Goal: Navigation & Orientation: Understand site structure

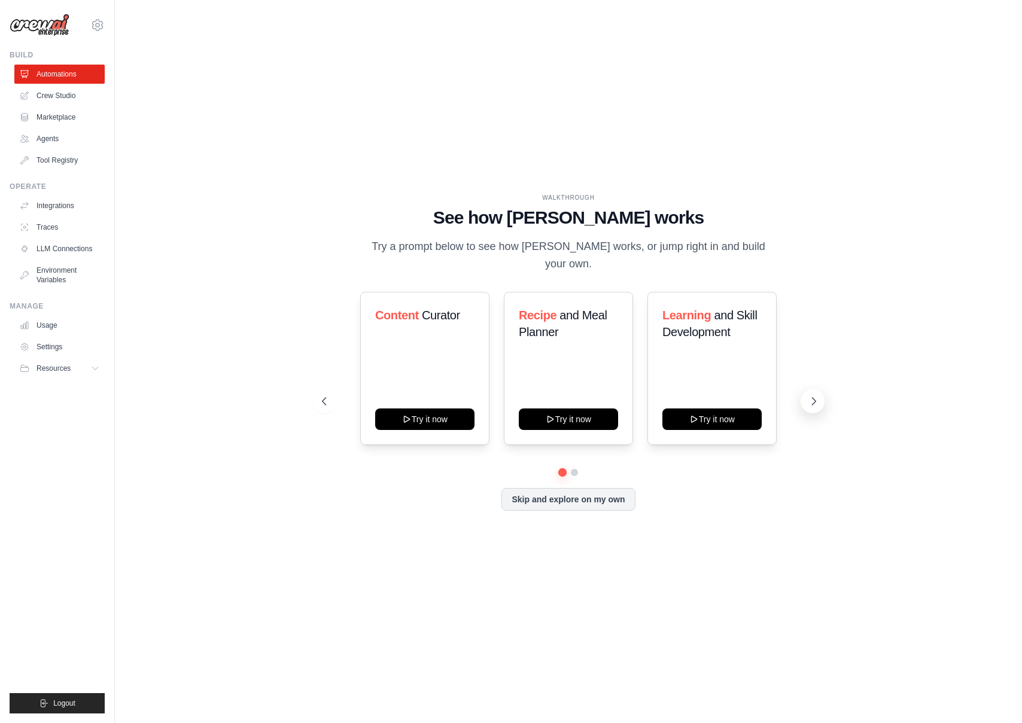
click at [814, 405] on icon at bounding box center [814, 402] width 12 height 12
click at [599, 502] on button "Skip and explore on my own" at bounding box center [567, 498] width 133 height 23
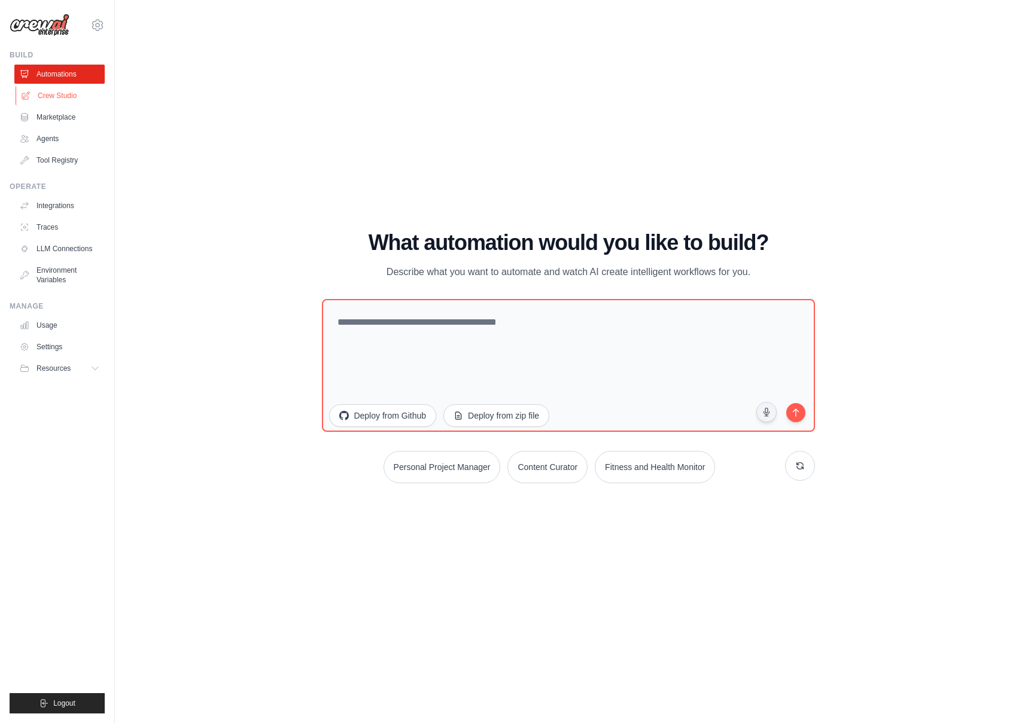
click at [86, 98] on link "Crew Studio" at bounding box center [61, 95] width 90 height 19
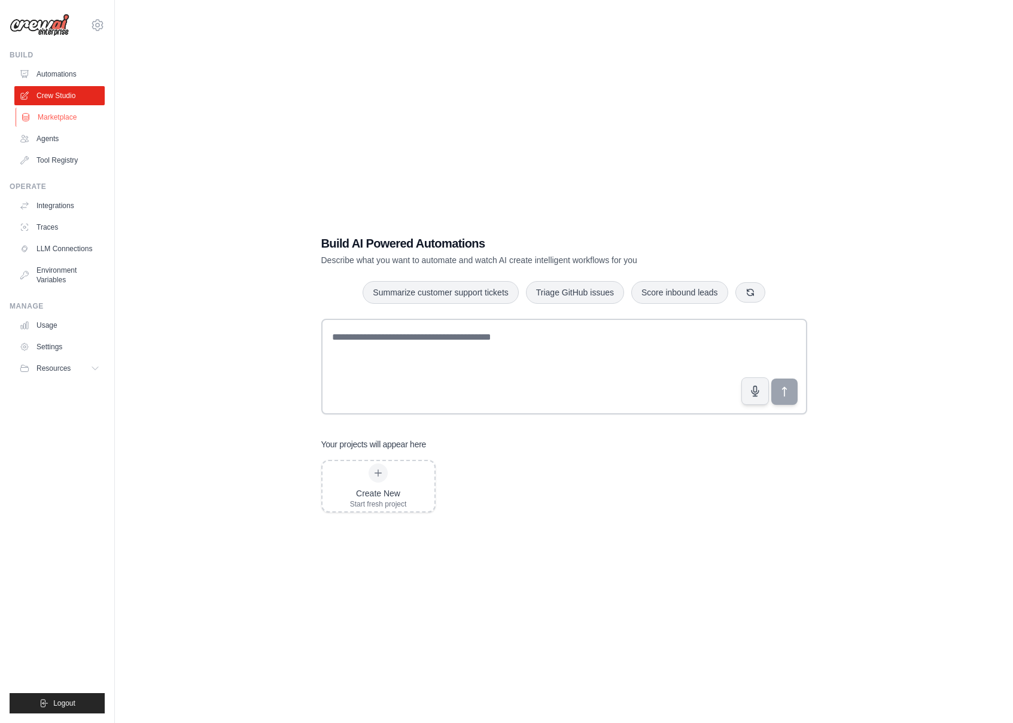
click at [74, 113] on link "Marketplace" at bounding box center [61, 117] width 90 height 19
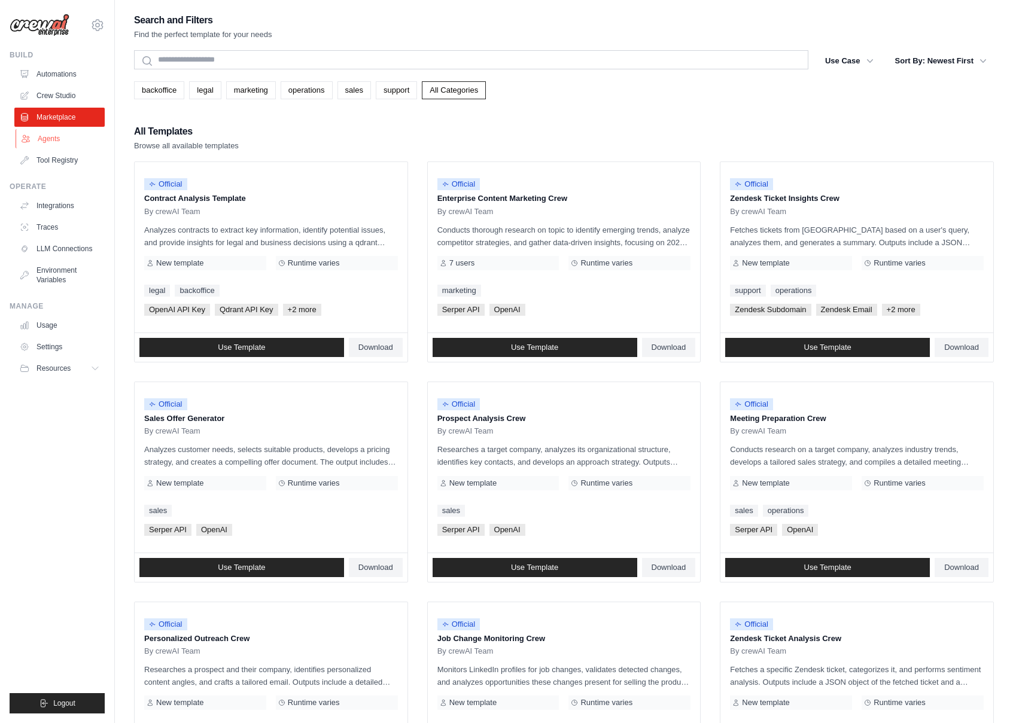
click at [57, 140] on link "Agents" at bounding box center [61, 138] width 90 height 19
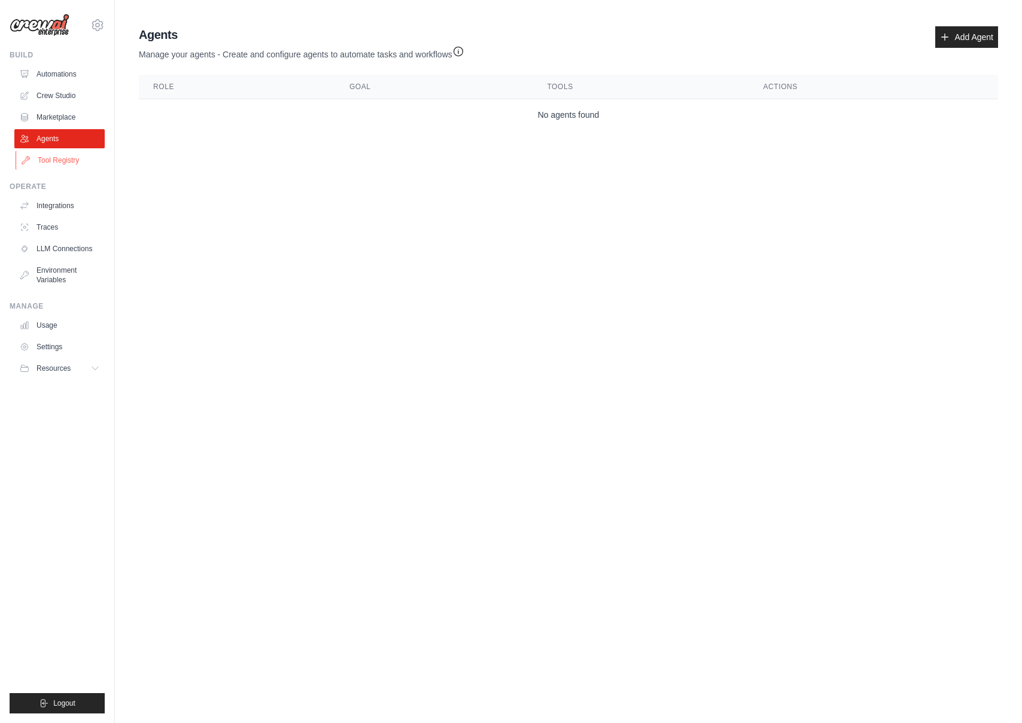
click at [60, 161] on link "Tool Registry" at bounding box center [61, 160] width 90 height 19
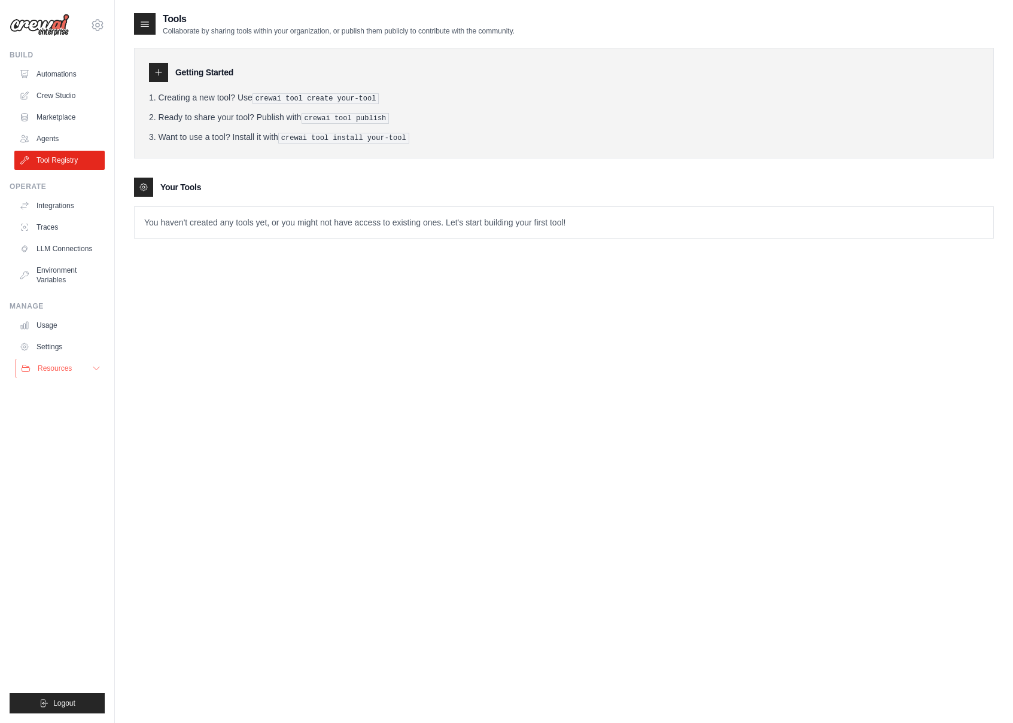
click at [60, 364] on span "Resources" at bounding box center [55, 369] width 34 height 10
click at [66, 348] on link "Settings" at bounding box center [61, 347] width 90 height 19
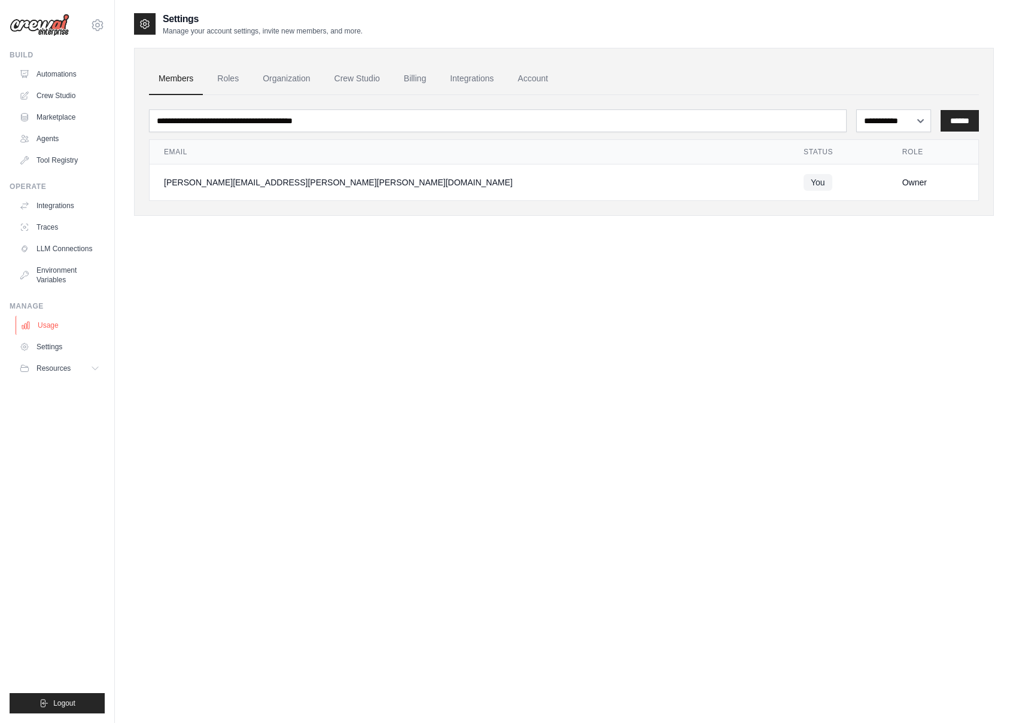
click at [64, 328] on link "Usage" at bounding box center [61, 325] width 90 height 19
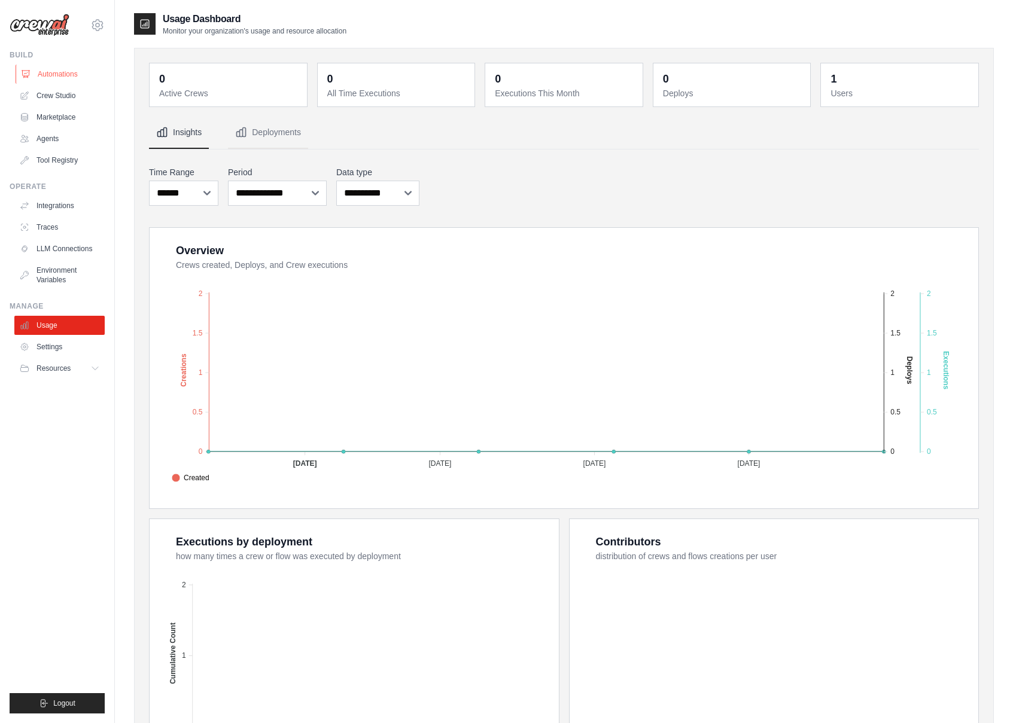
click at [62, 77] on link "Automations" at bounding box center [61, 74] width 90 height 19
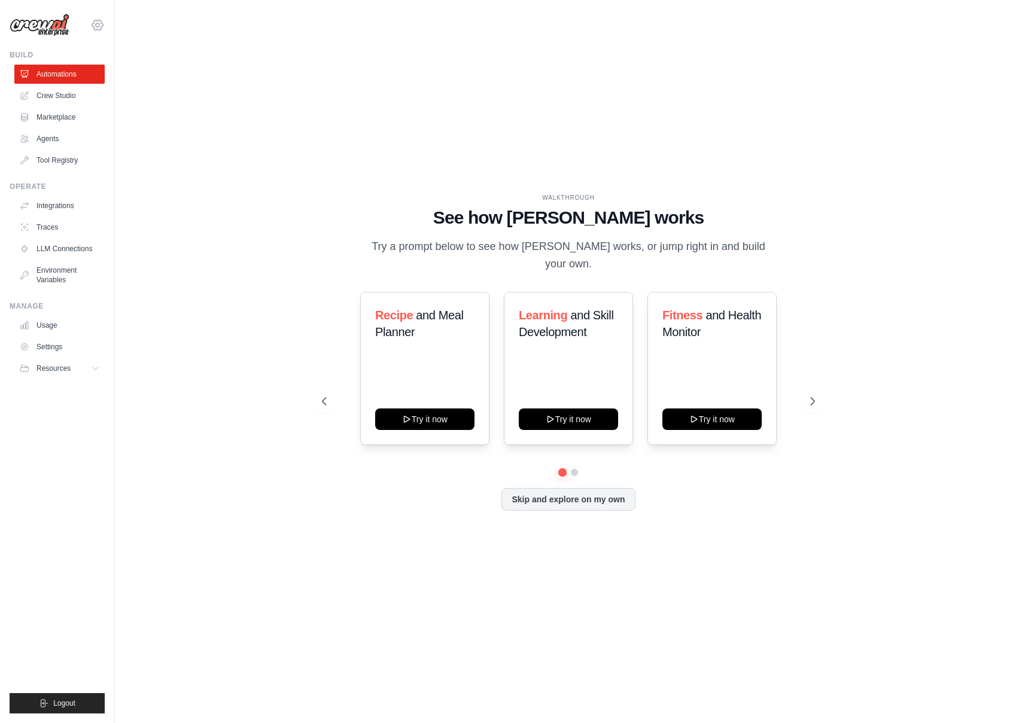
click at [93, 26] on icon at bounding box center [97, 25] width 14 height 14
click at [309, 64] on div "WALKTHROUGH See how CrewAI works Try a prompt below to see how CrewAI works, or…" at bounding box center [568, 362] width 869 height 700
click at [63, 346] on link "Settings" at bounding box center [61, 347] width 90 height 19
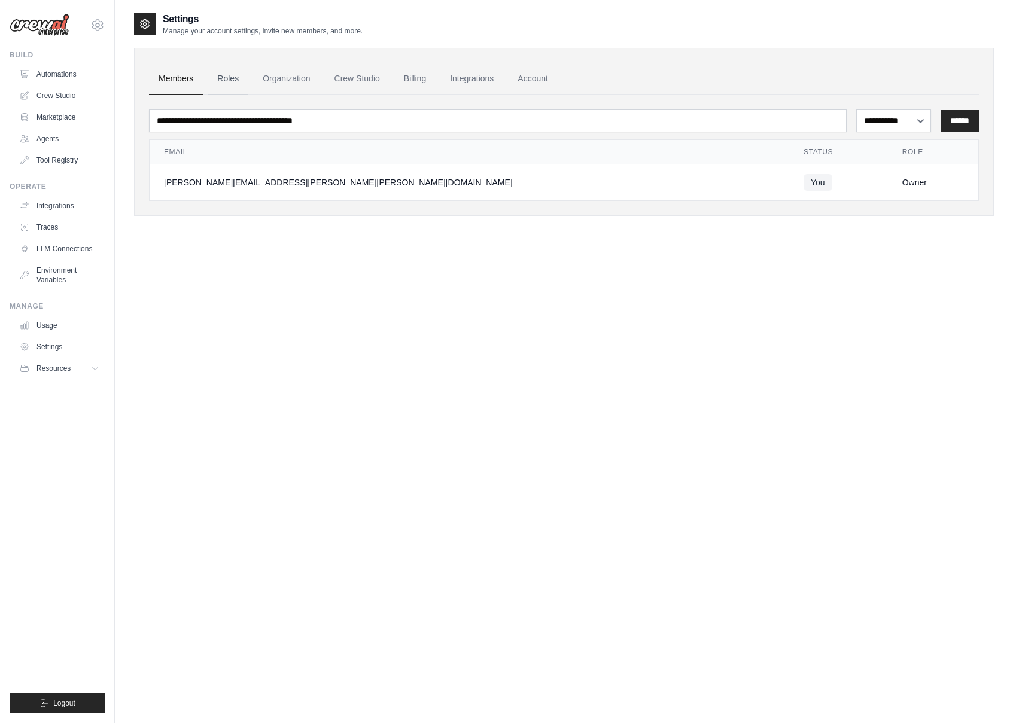
click at [236, 82] on link "Roles" at bounding box center [228, 79] width 41 height 32
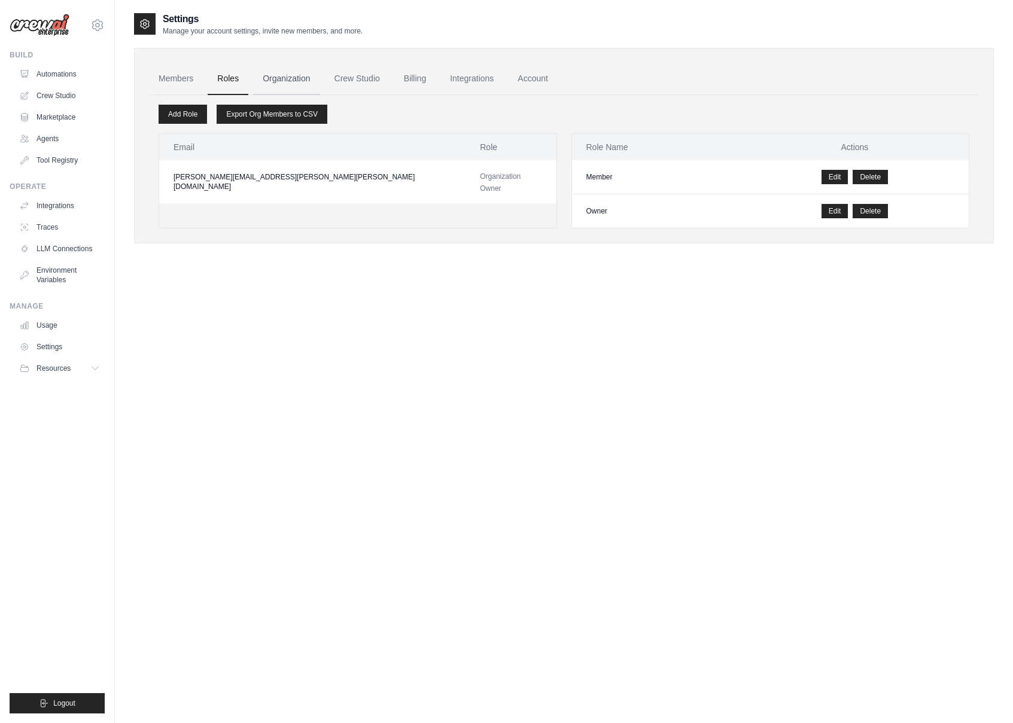
click at [284, 82] on link "Organization" at bounding box center [286, 79] width 66 height 32
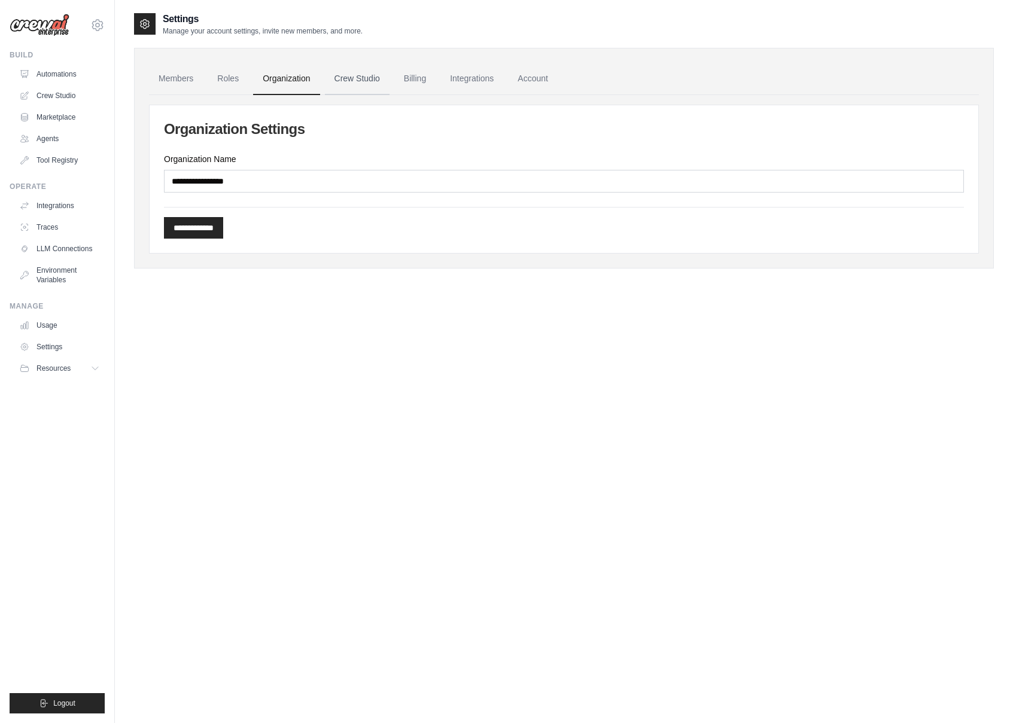
click at [342, 74] on link "Crew Studio" at bounding box center [357, 79] width 65 height 32
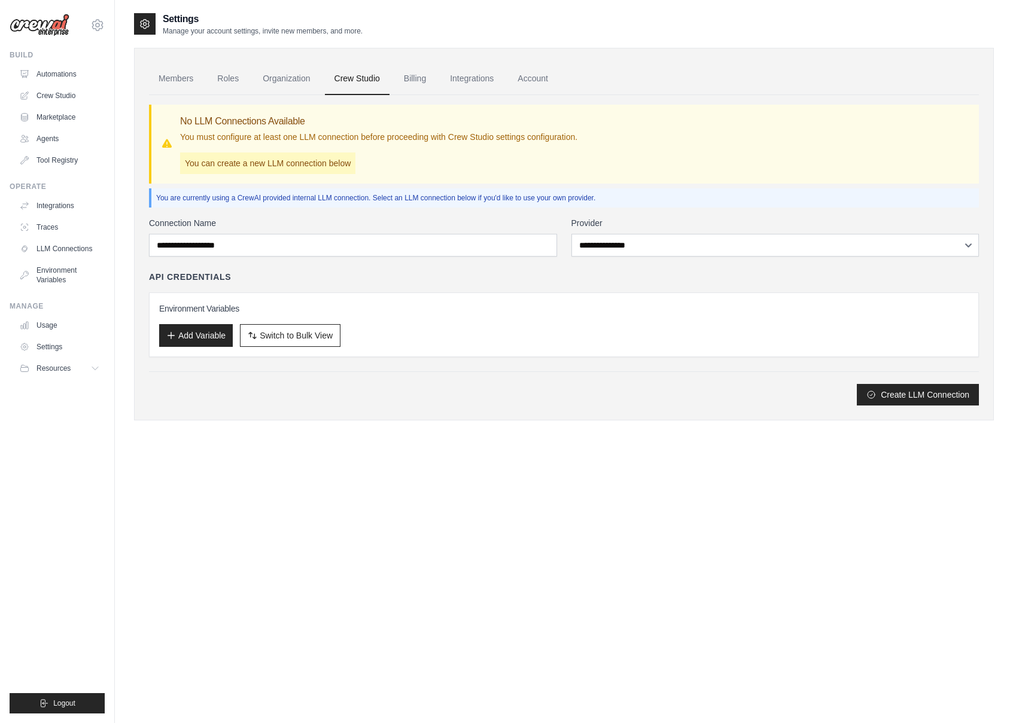
click at [418, 79] on link "Billing" at bounding box center [414, 79] width 41 height 32
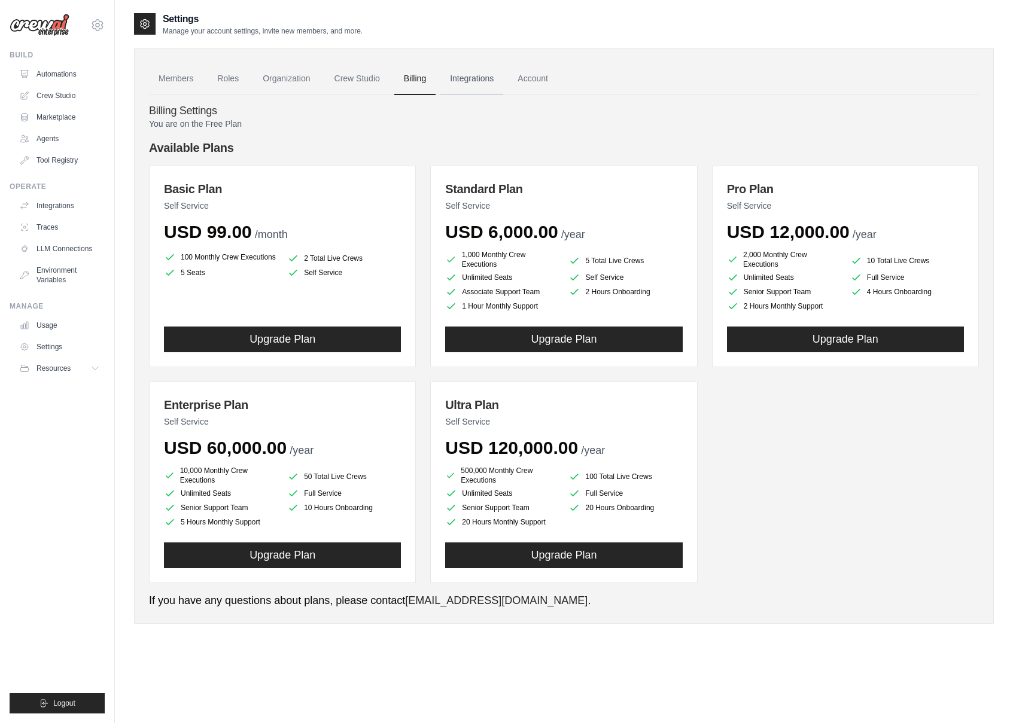
click at [487, 80] on link "Integrations" at bounding box center [471, 79] width 63 height 32
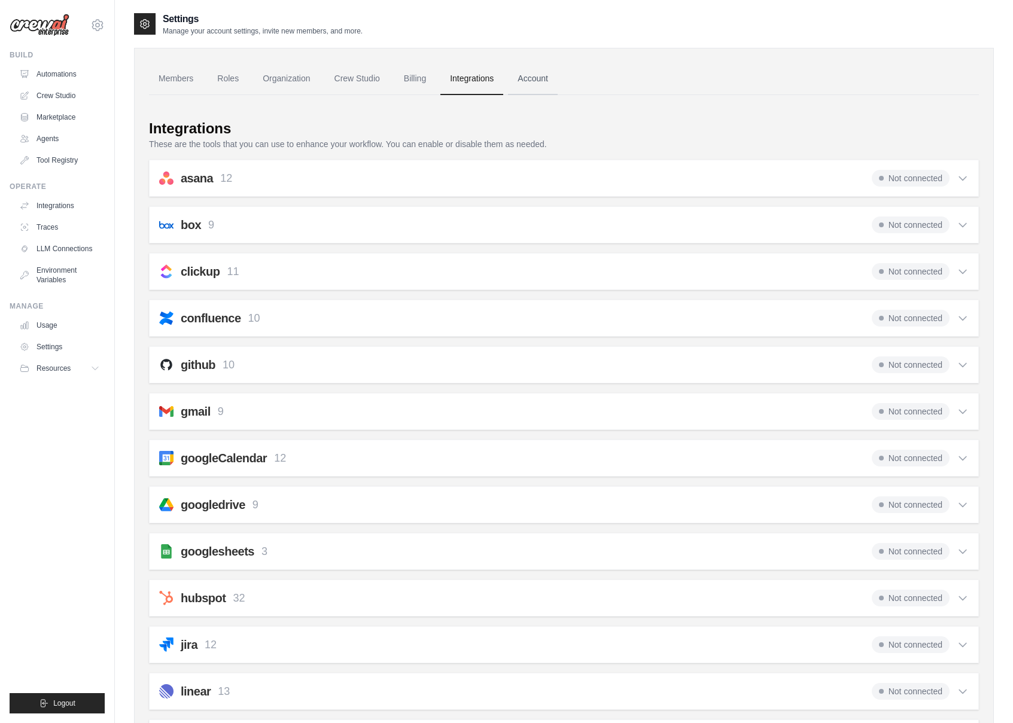
click at [550, 78] on link "Account" at bounding box center [533, 79] width 50 height 32
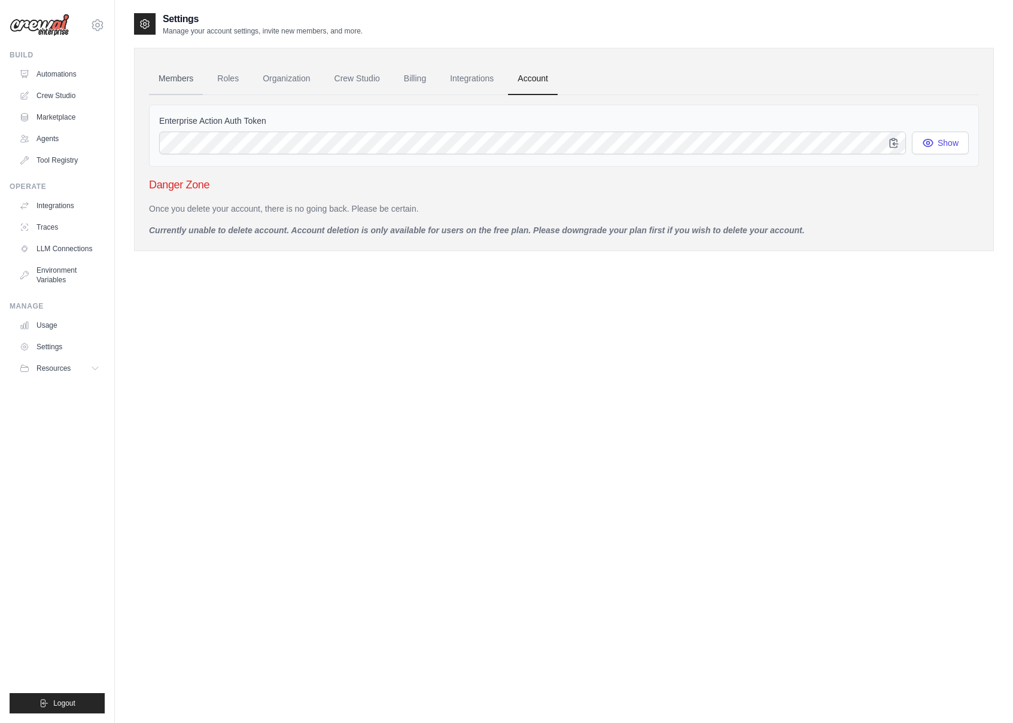
click at [181, 80] on link "Members" at bounding box center [176, 79] width 54 height 32
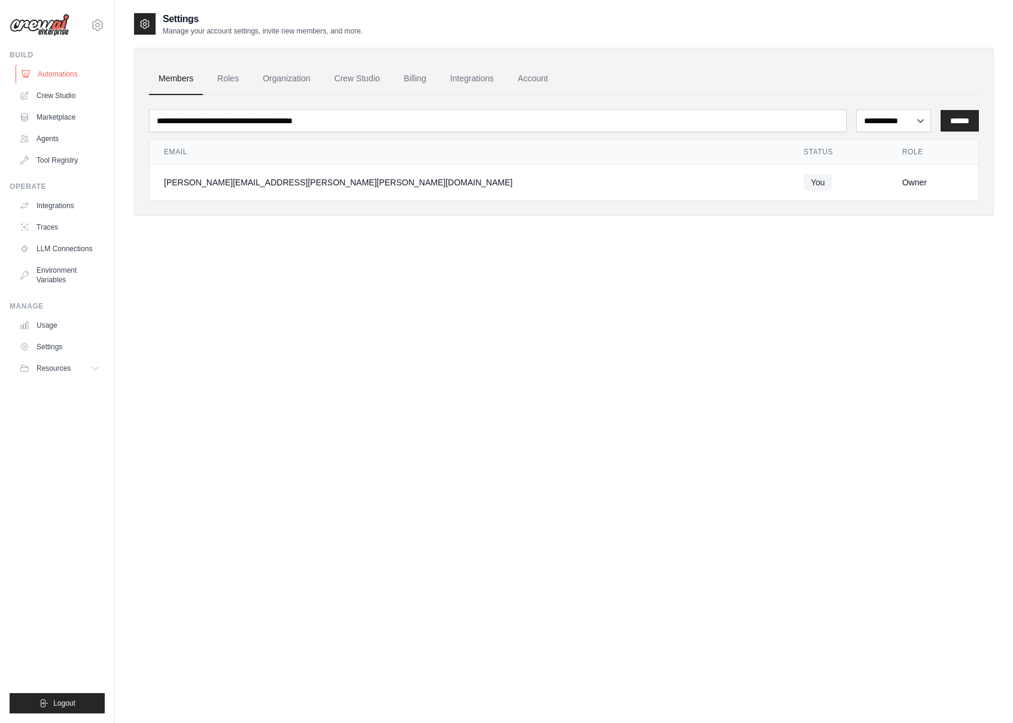
click at [69, 73] on link "Automations" at bounding box center [61, 74] width 90 height 19
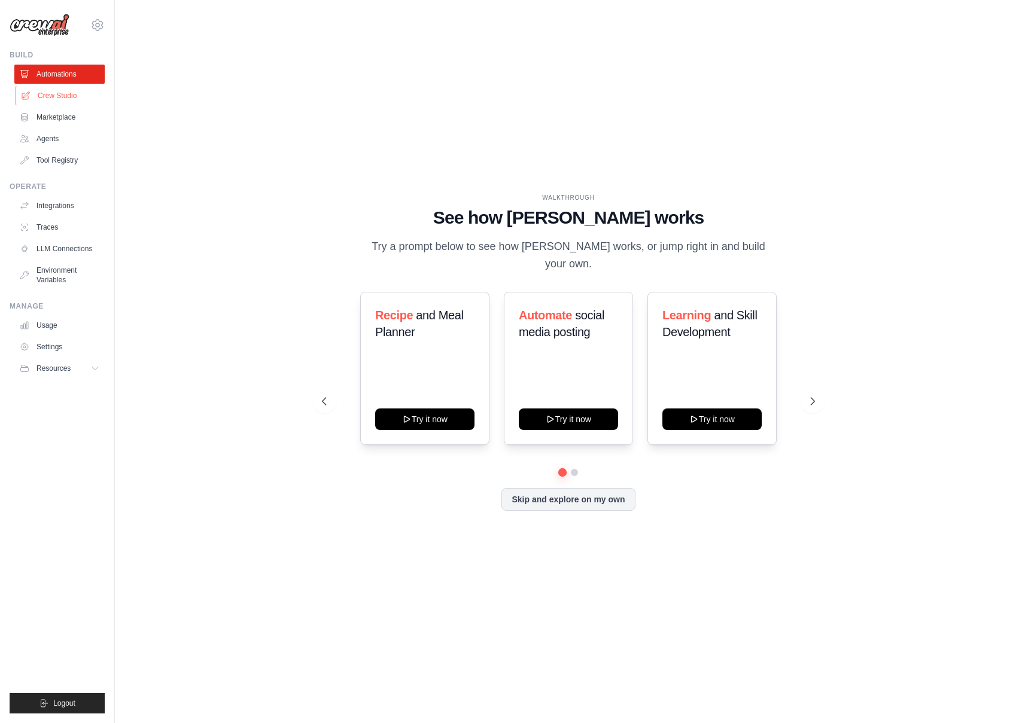
click at [63, 94] on link "Crew Studio" at bounding box center [61, 95] width 90 height 19
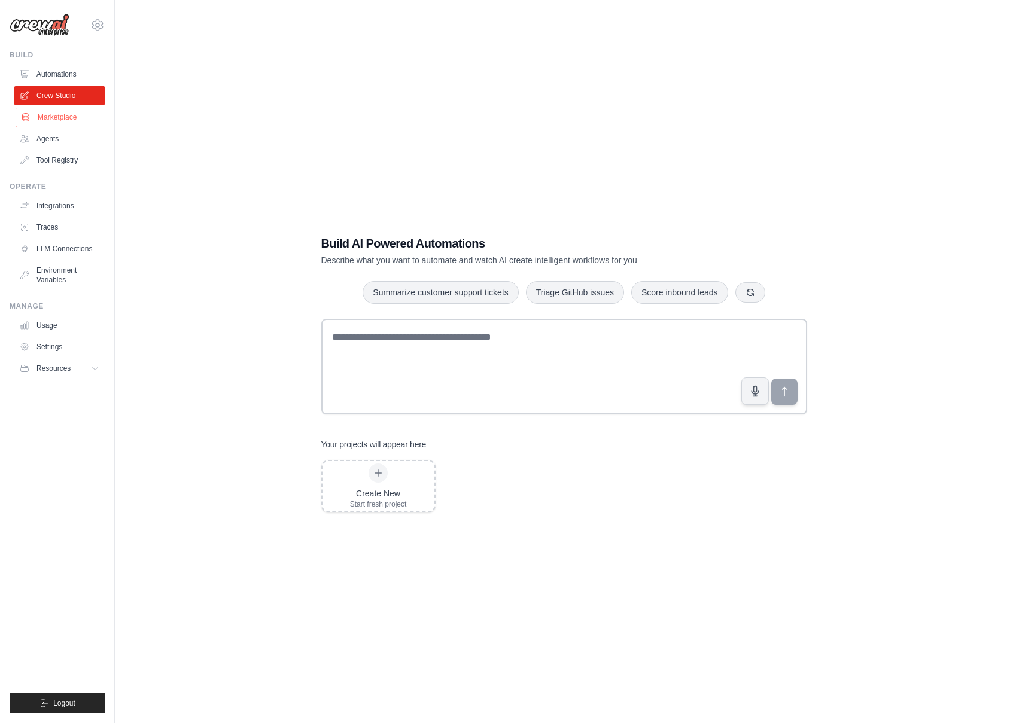
click at [62, 117] on link "Marketplace" at bounding box center [61, 117] width 90 height 19
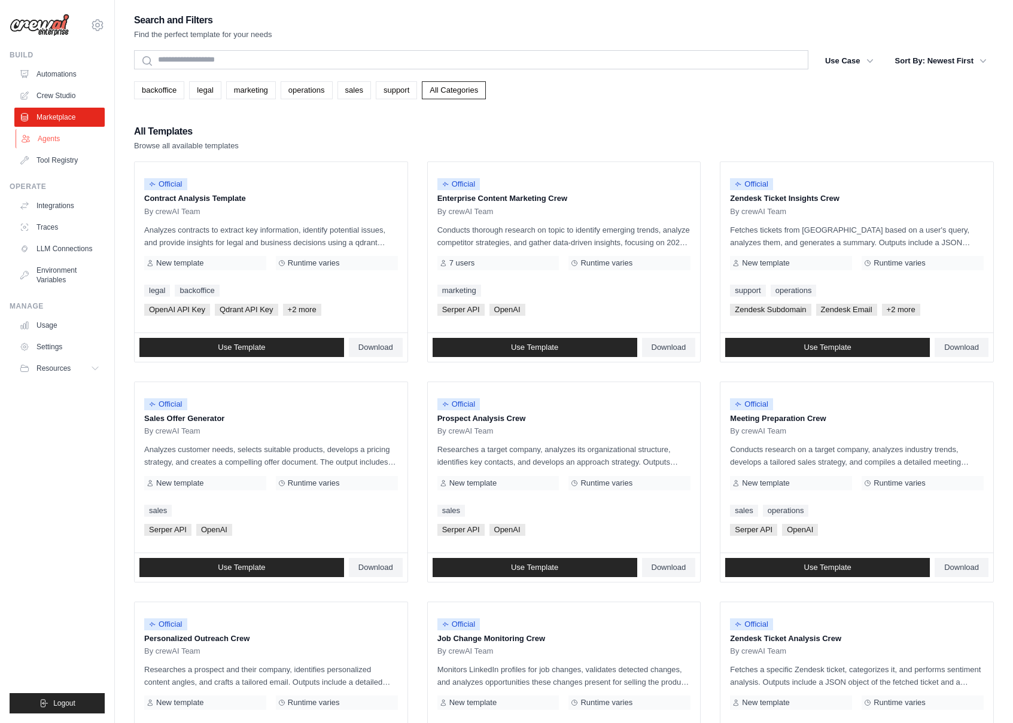
click at [57, 136] on link "Agents" at bounding box center [61, 138] width 90 height 19
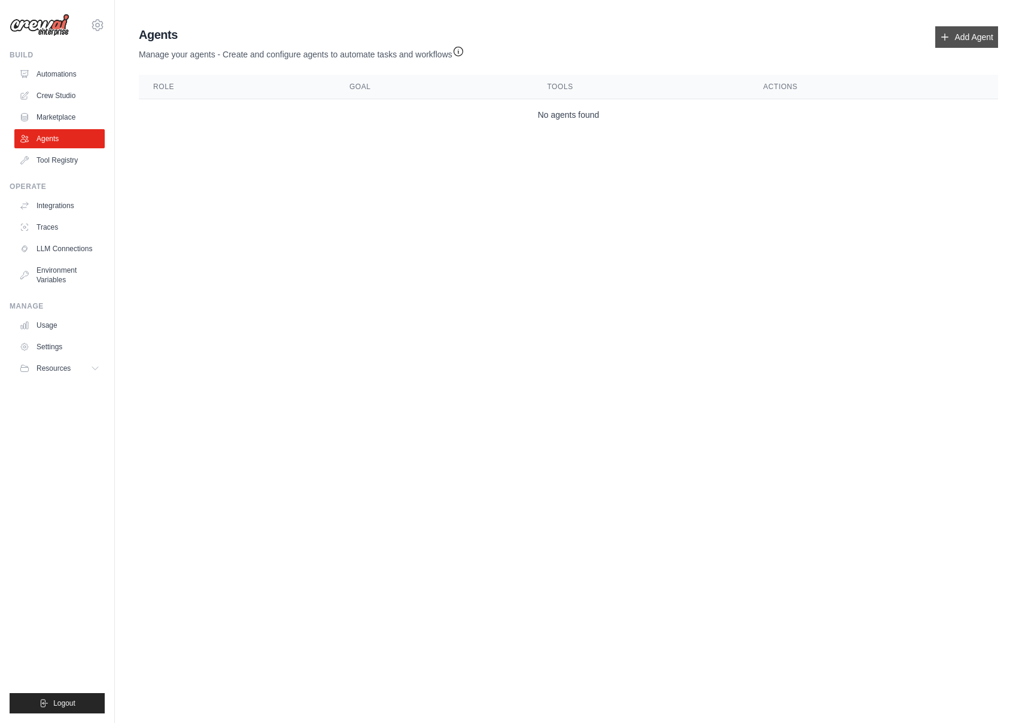
click at [956, 39] on link "Add Agent" at bounding box center [966, 37] width 63 height 22
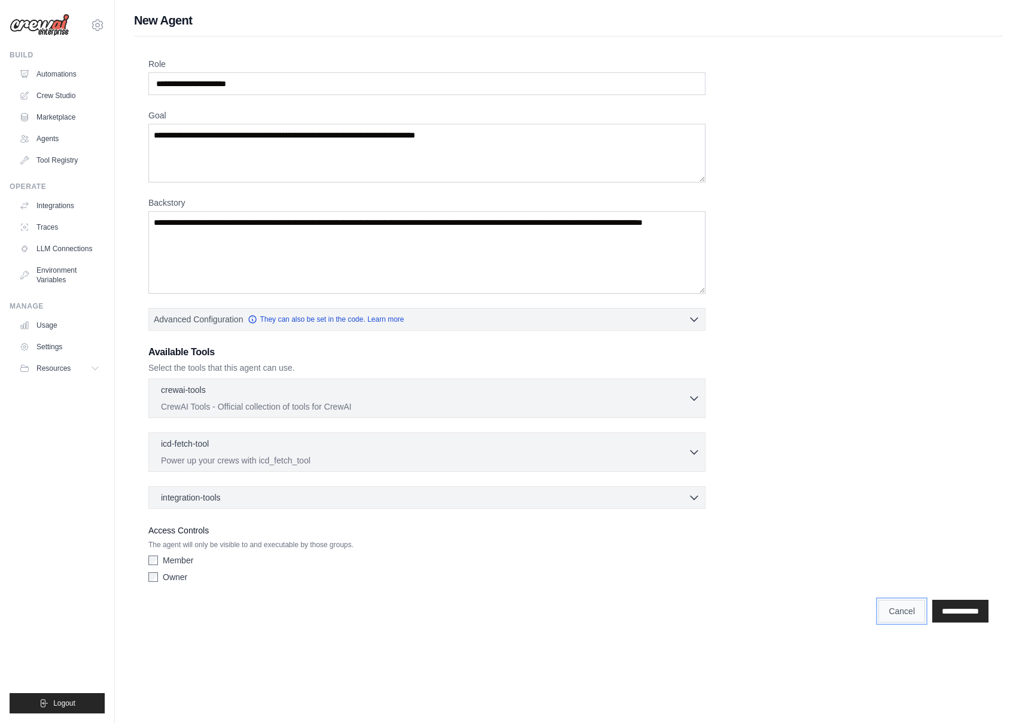
click at [886, 612] on link "Cancel" at bounding box center [901, 611] width 47 height 23
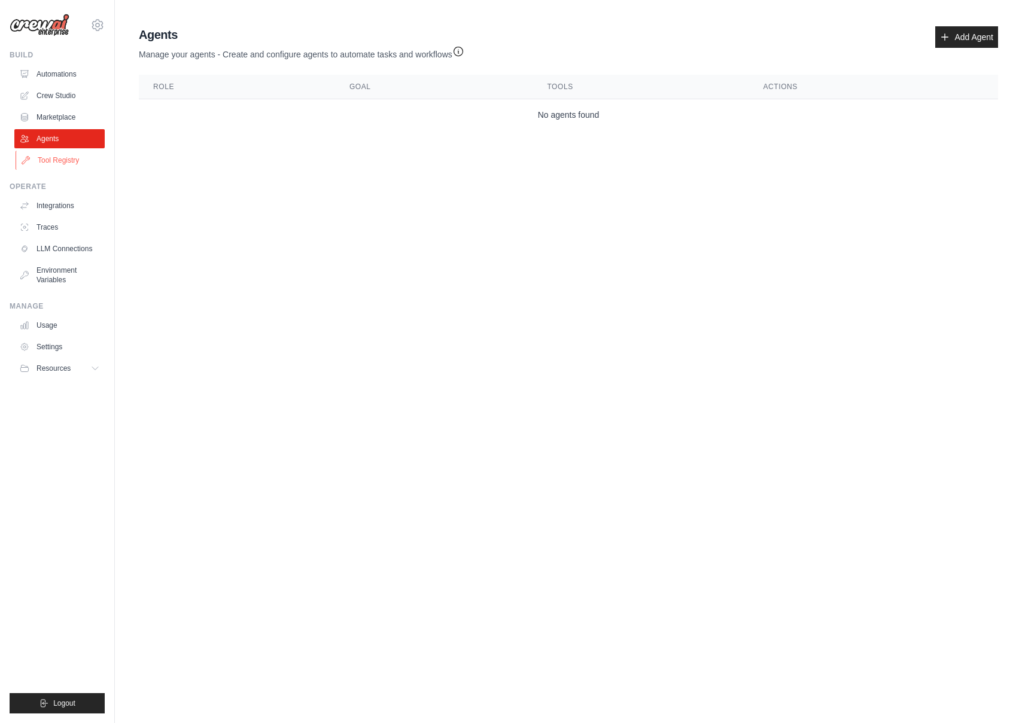
click at [47, 159] on link "Tool Registry" at bounding box center [61, 160] width 90 height 19
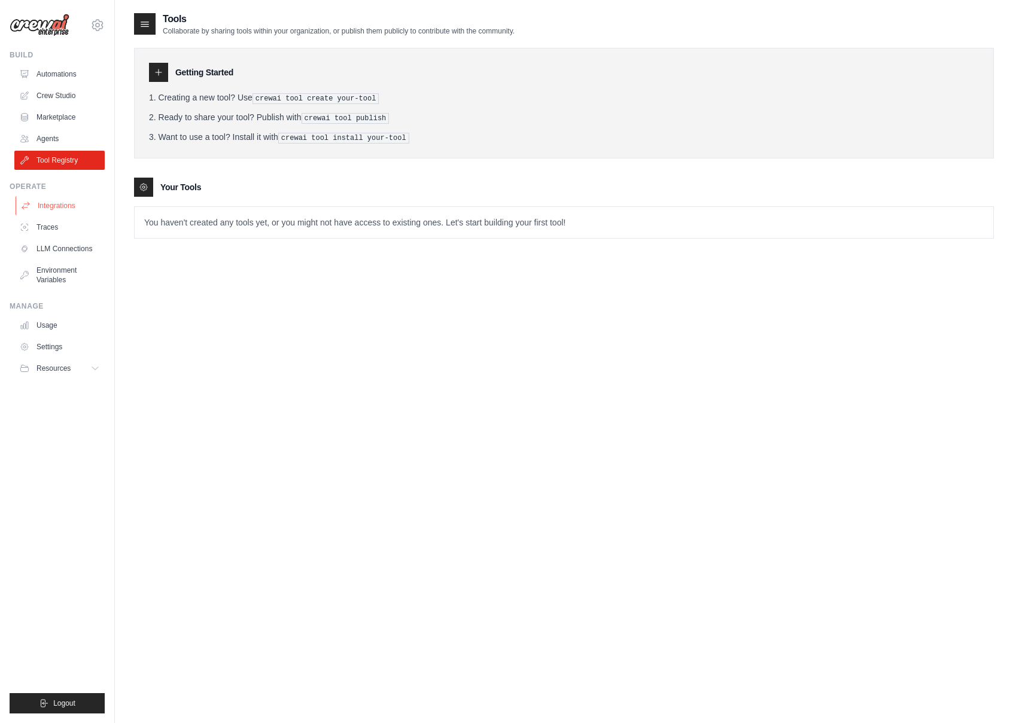
click at [74, 207] on link "Integrations" at bounding box center [61, 205] width 90 height 19
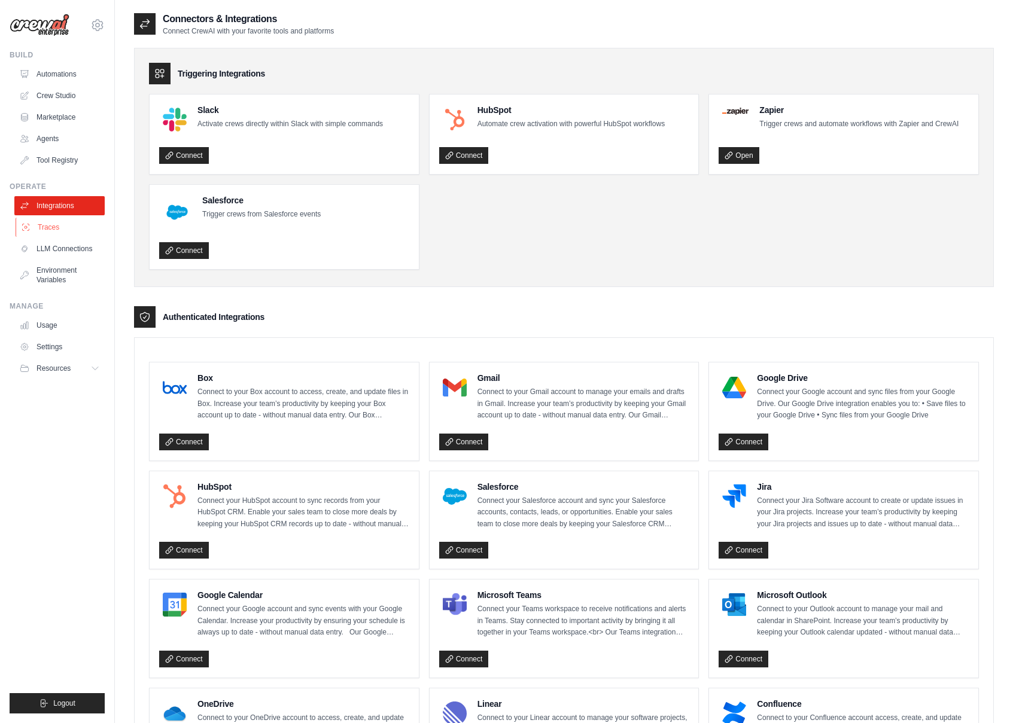
click at [62, 226] on link "Traces" at bounding box center [61, 227] width 90 height 19
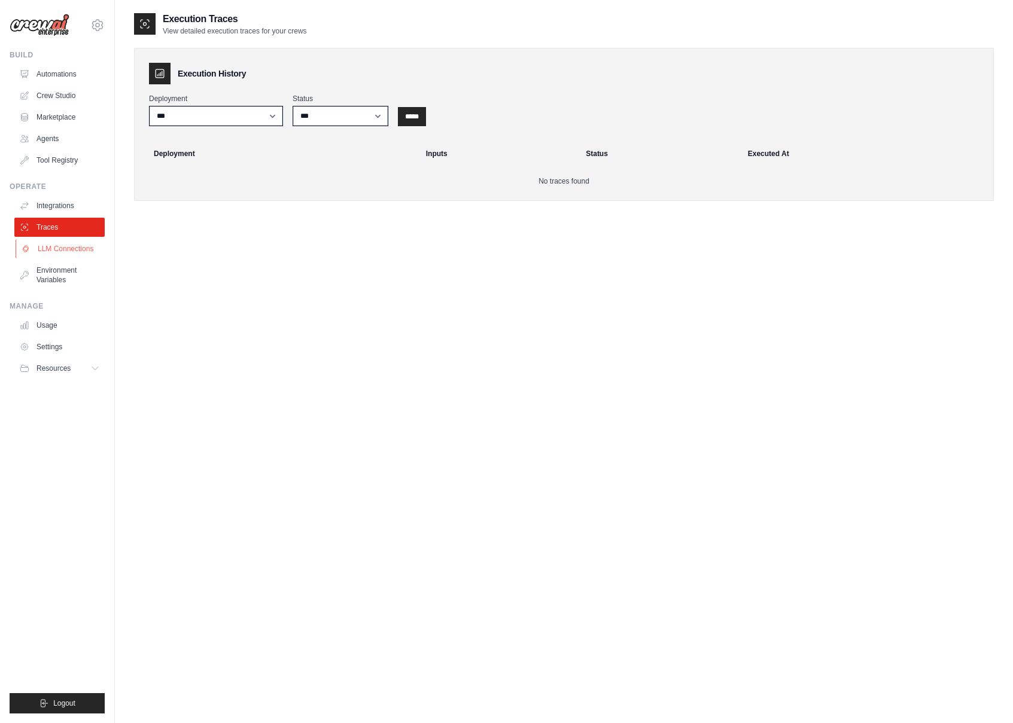
click at [66, 250] on link "LLM Connections" at bounding box center [61, 248] width 90 height 19
